Goal: Understand process/instructions

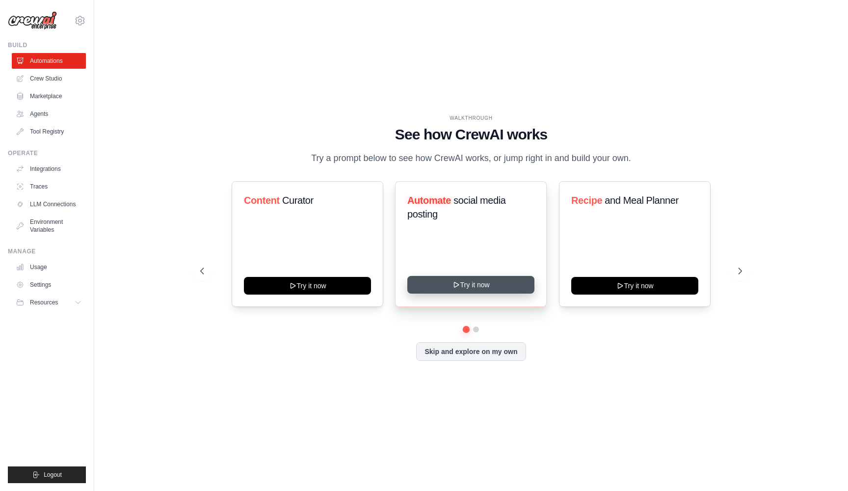
click at [480, 279] on button "Try it now" at bounding box center [470, 285] width 127 height 18
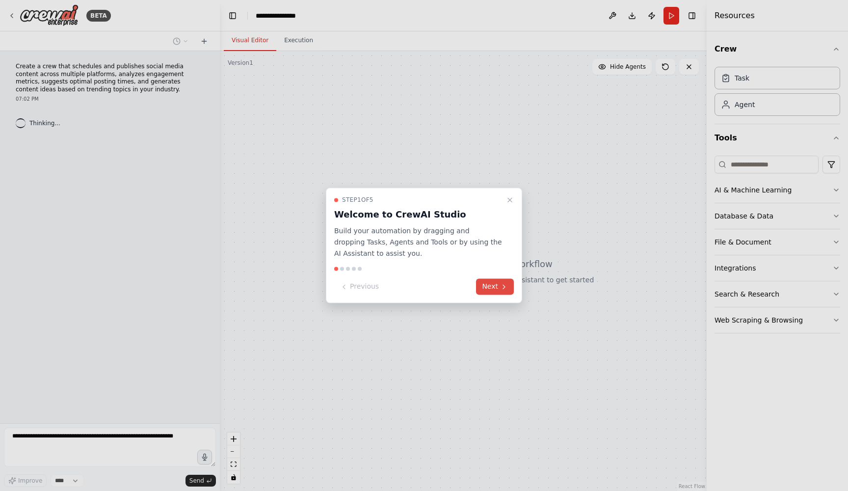
click at [488, 288] on button "Next" at bounding box center [495, 287] width 38 height 16
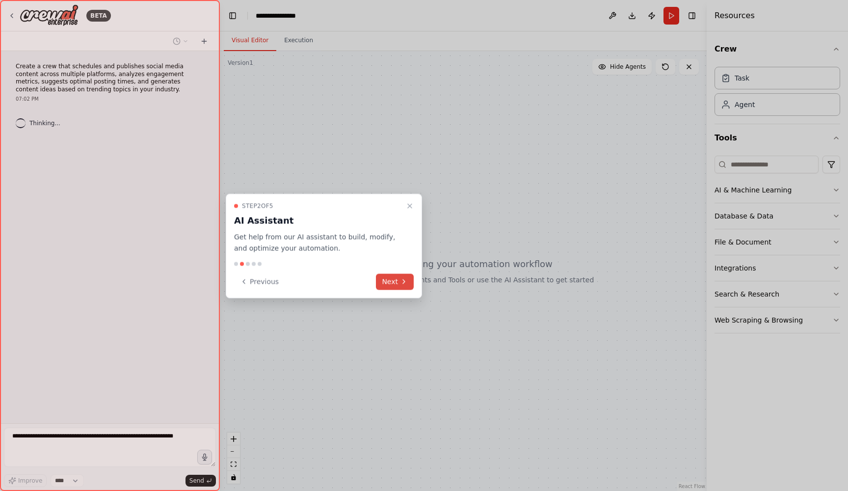
click at [396, 279] on button "Next" at bounding box center [395, 281] width 38 height 16
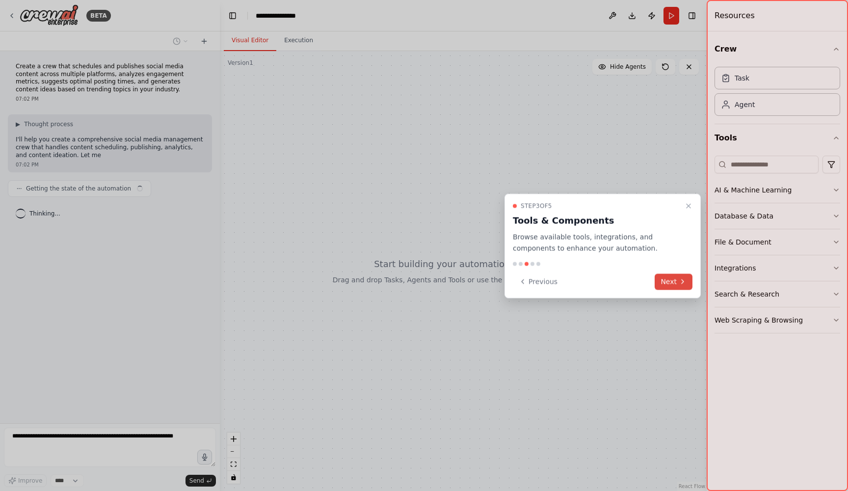
click at [681, 284] on icon at bounding box center [683, 282] width 8 height 8
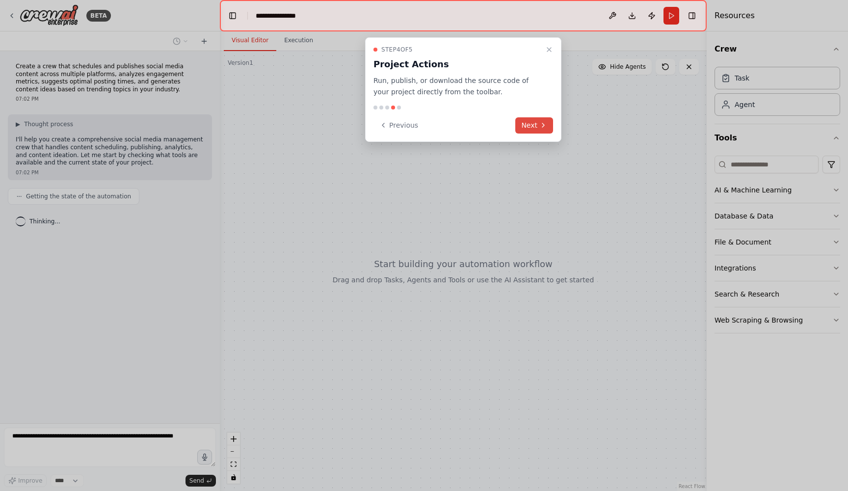
click at [536, 122] on button "Next" at bounding box center [534, 125] width 38 height 16
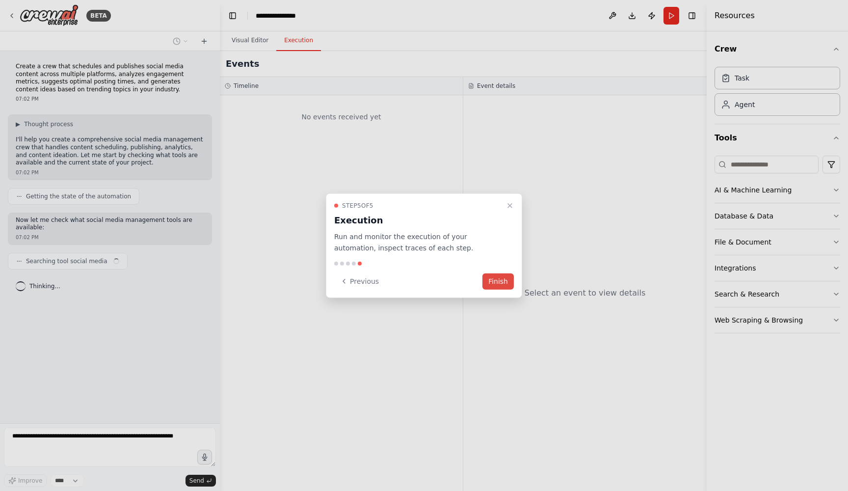
click at [506, 284] on button "Finish" at bounding box center [498, 281] width 31 height 16
